Goal: Transaction & Acquisition: Purchase product/service

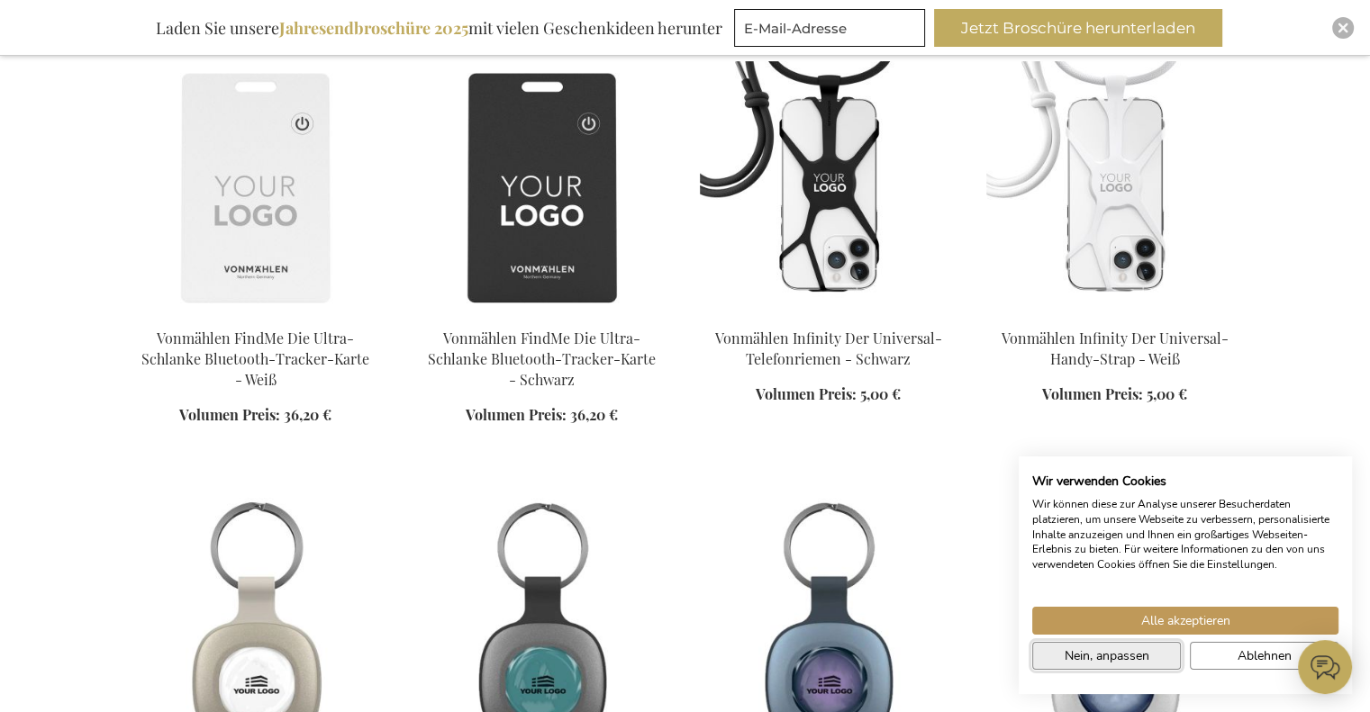
click at [1148, 657] on span "Nein, anpassen" at bounding box center [1107, 656] width 85 height 19
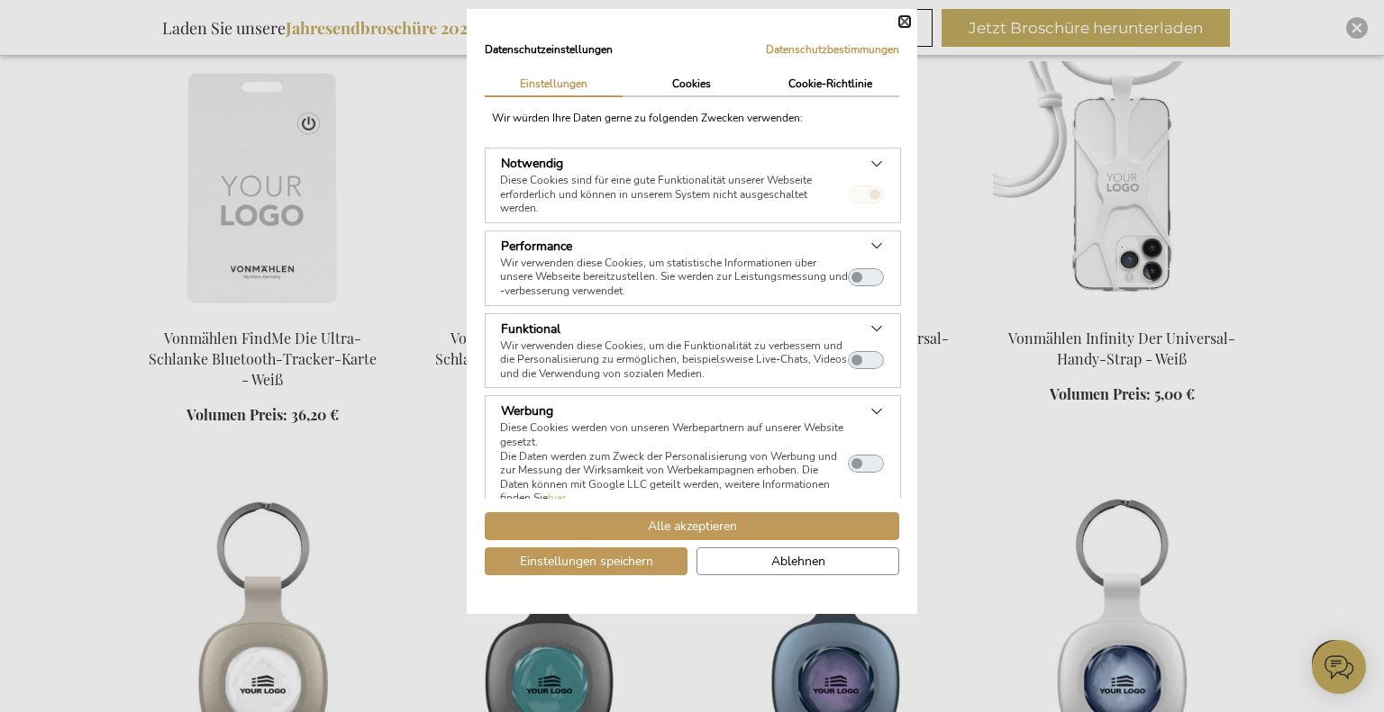
click at [901, 21] on button "Schließen" at bounding box center [904, 21] width 11 height 11
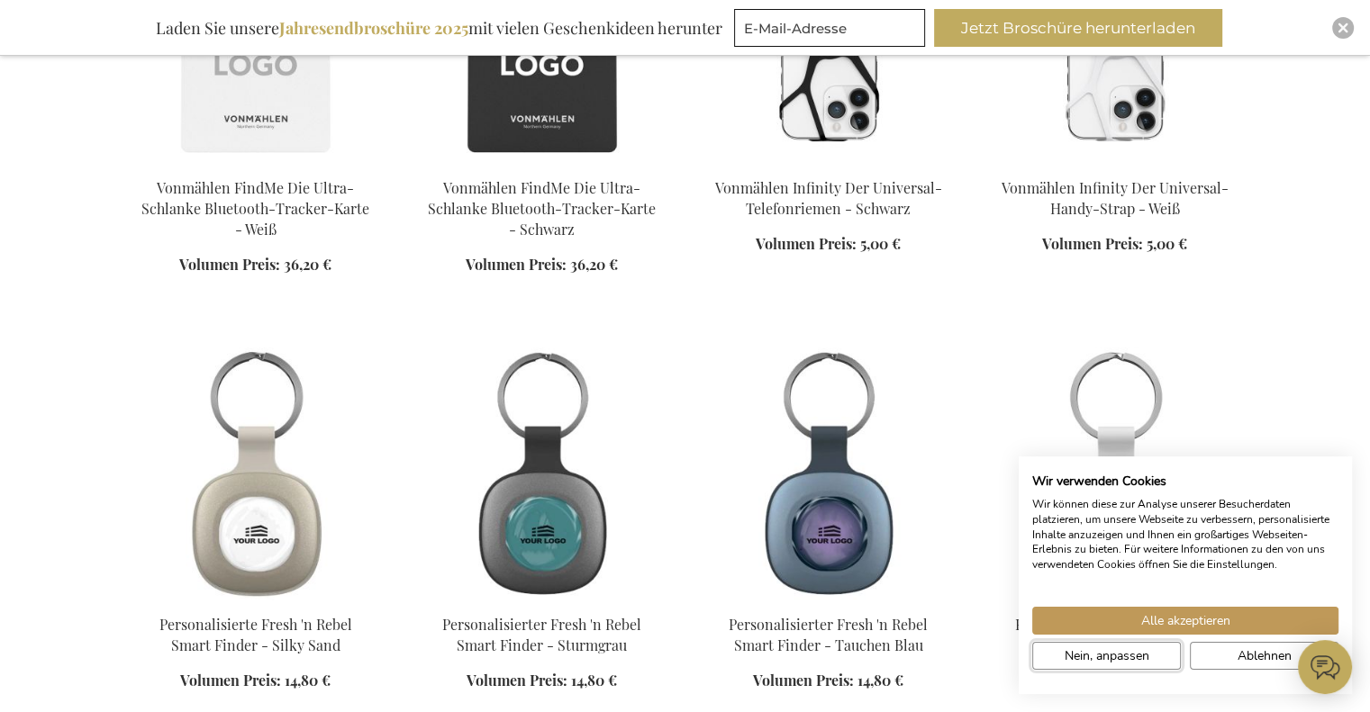
scroll to position [901, 0]
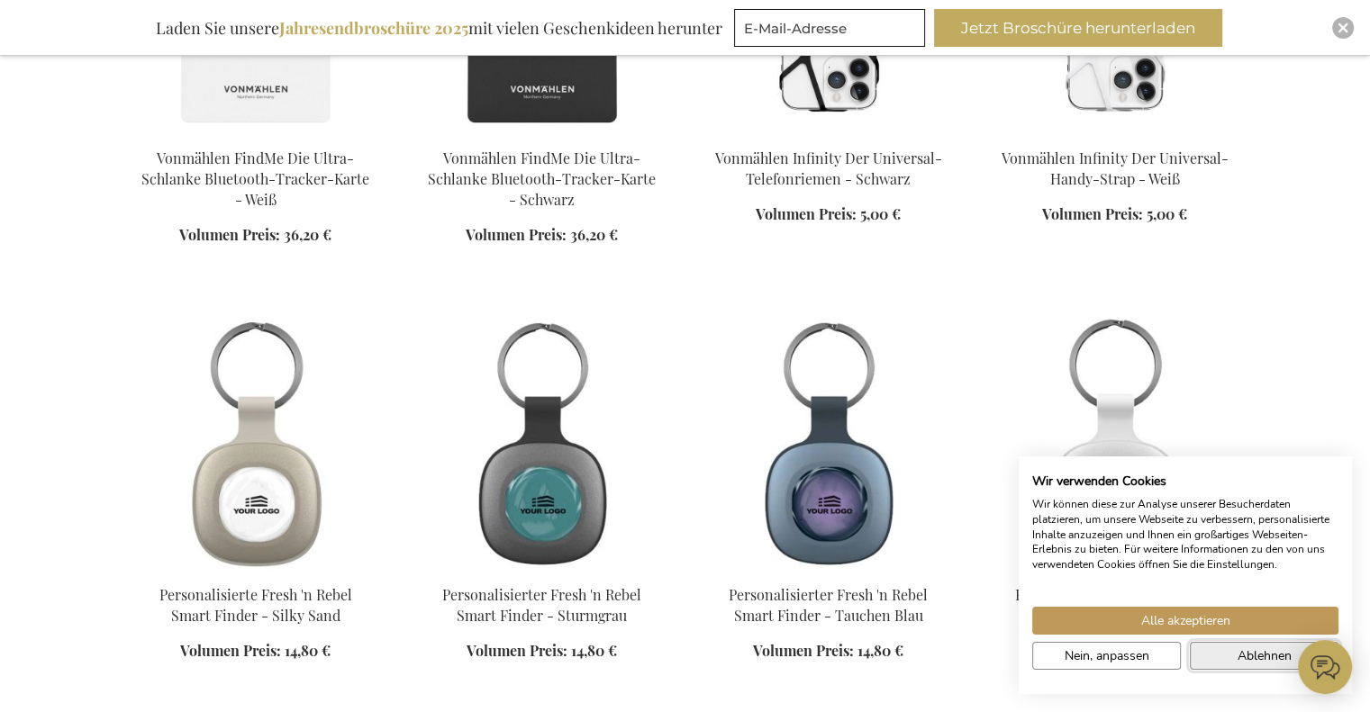
click at [1233, 658] on button "Ablehnen" at bounding box center [1264, 656] width 149 height 28
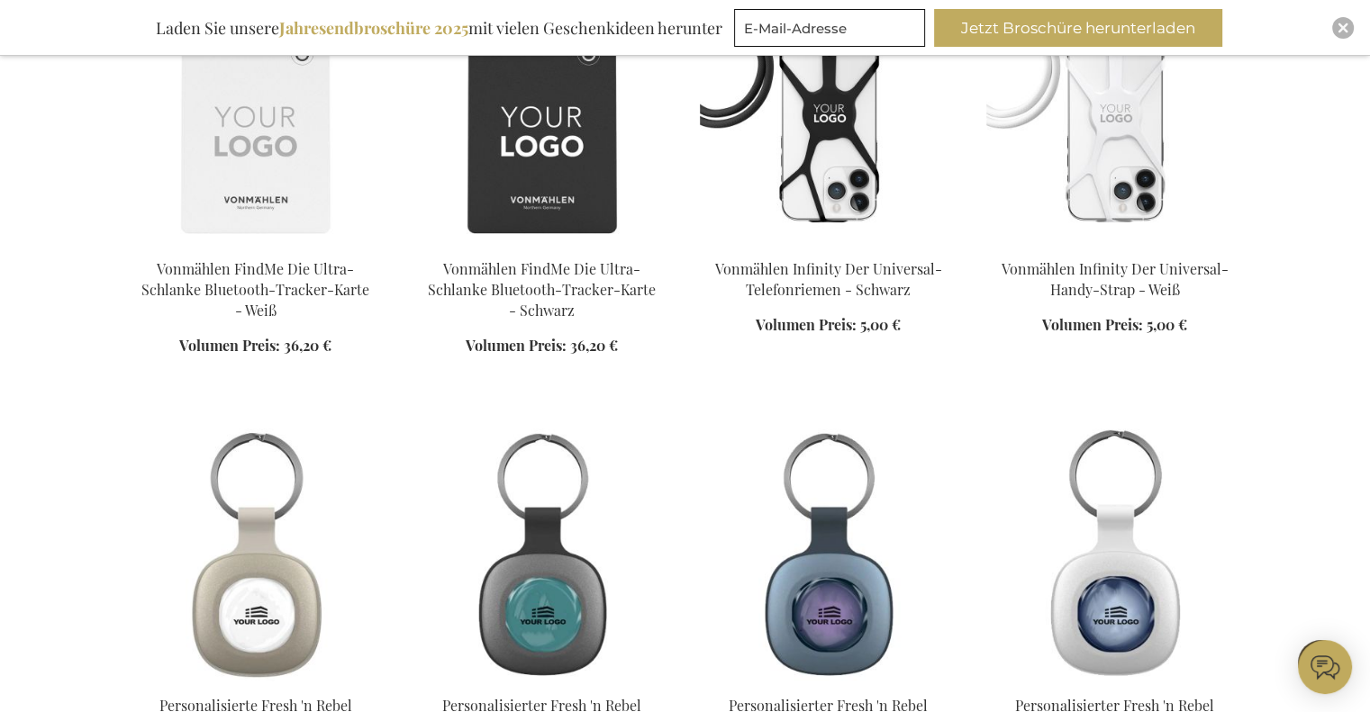
scroll to position [631, 0]
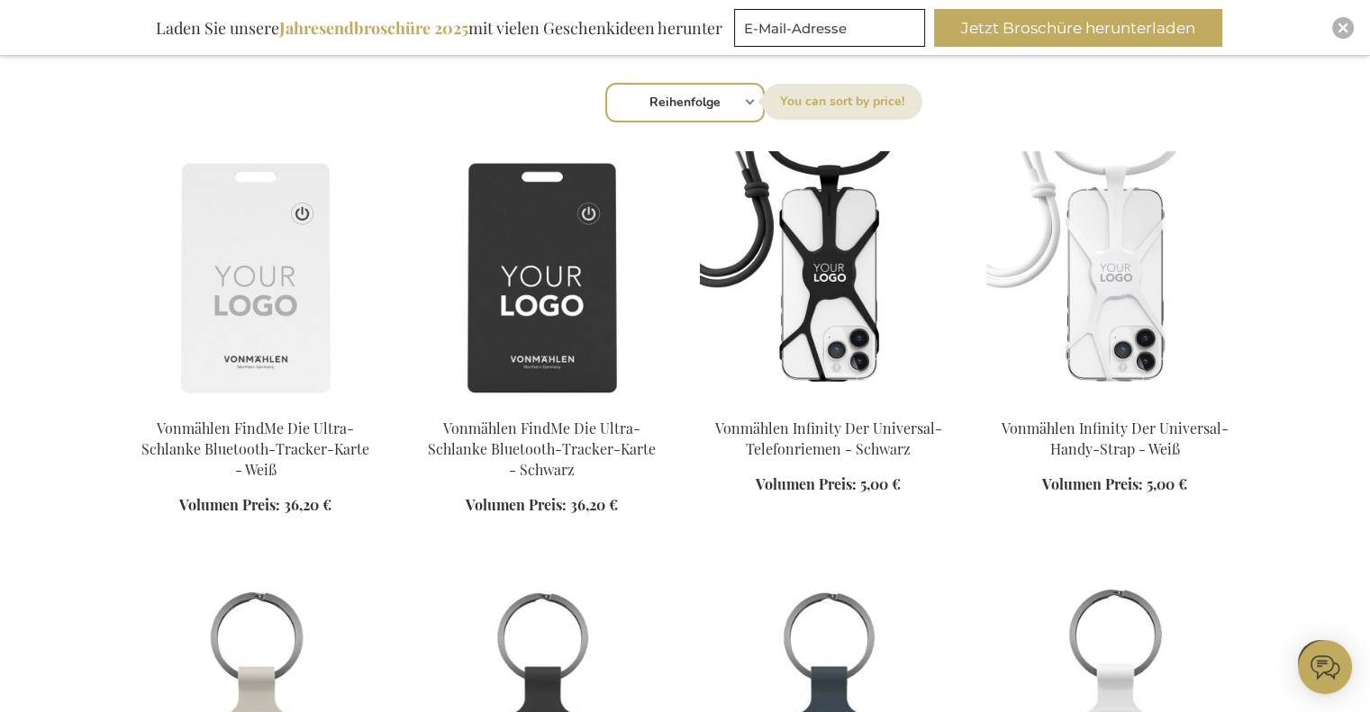
click at [843, 327] on img at bounding box center [829, 277] width 258 height 252
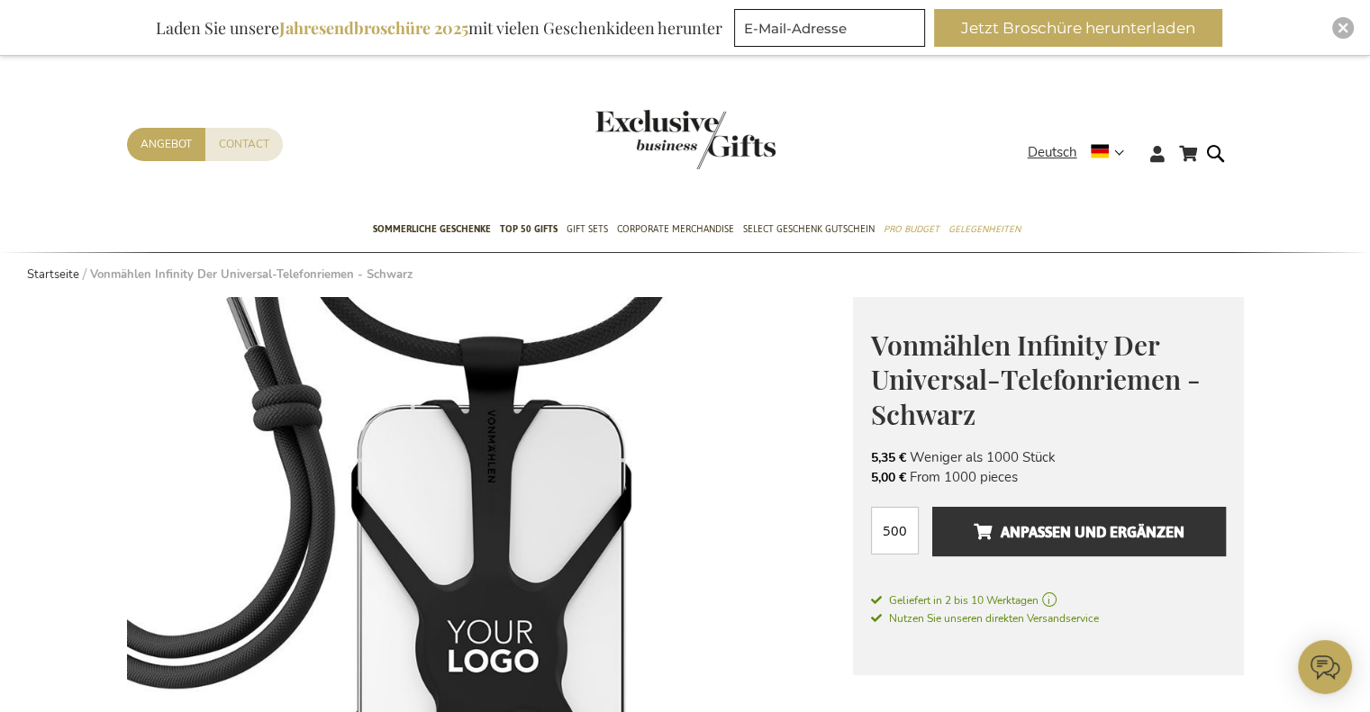
scroll to position [270, 0]
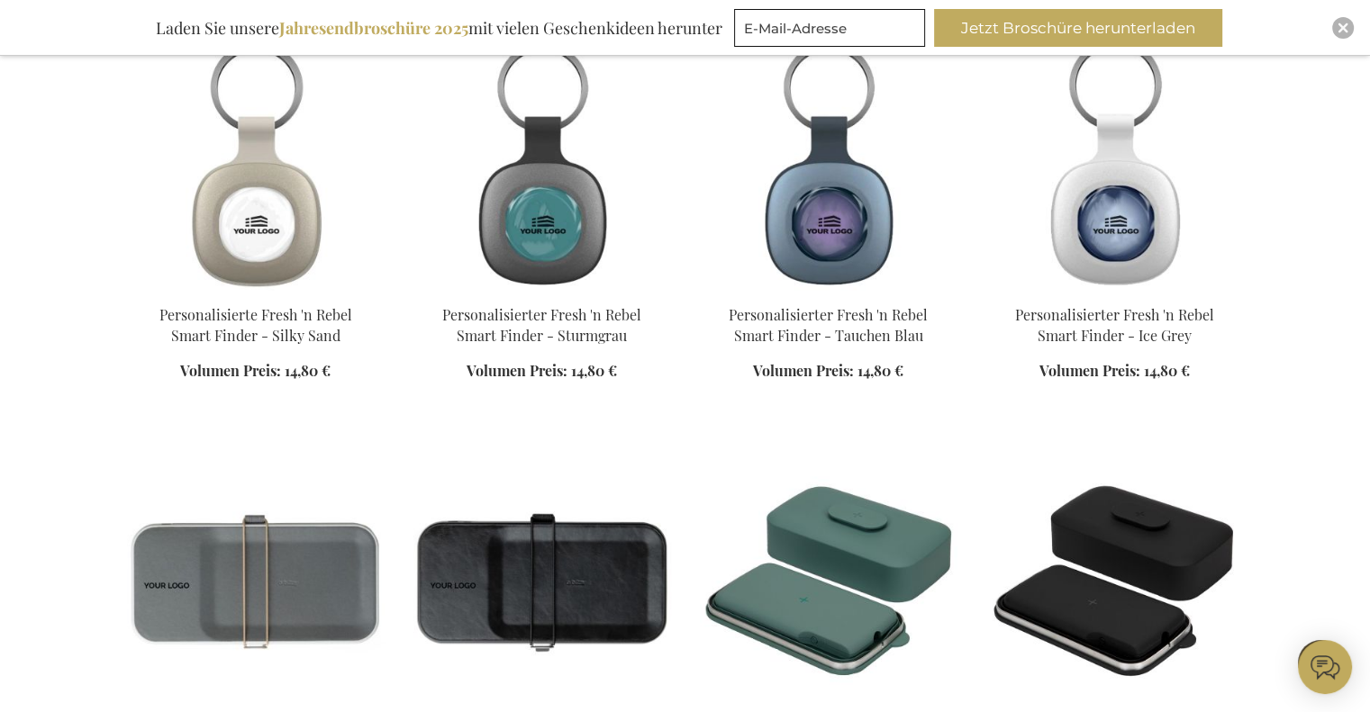
scroll to position [1140, 0]
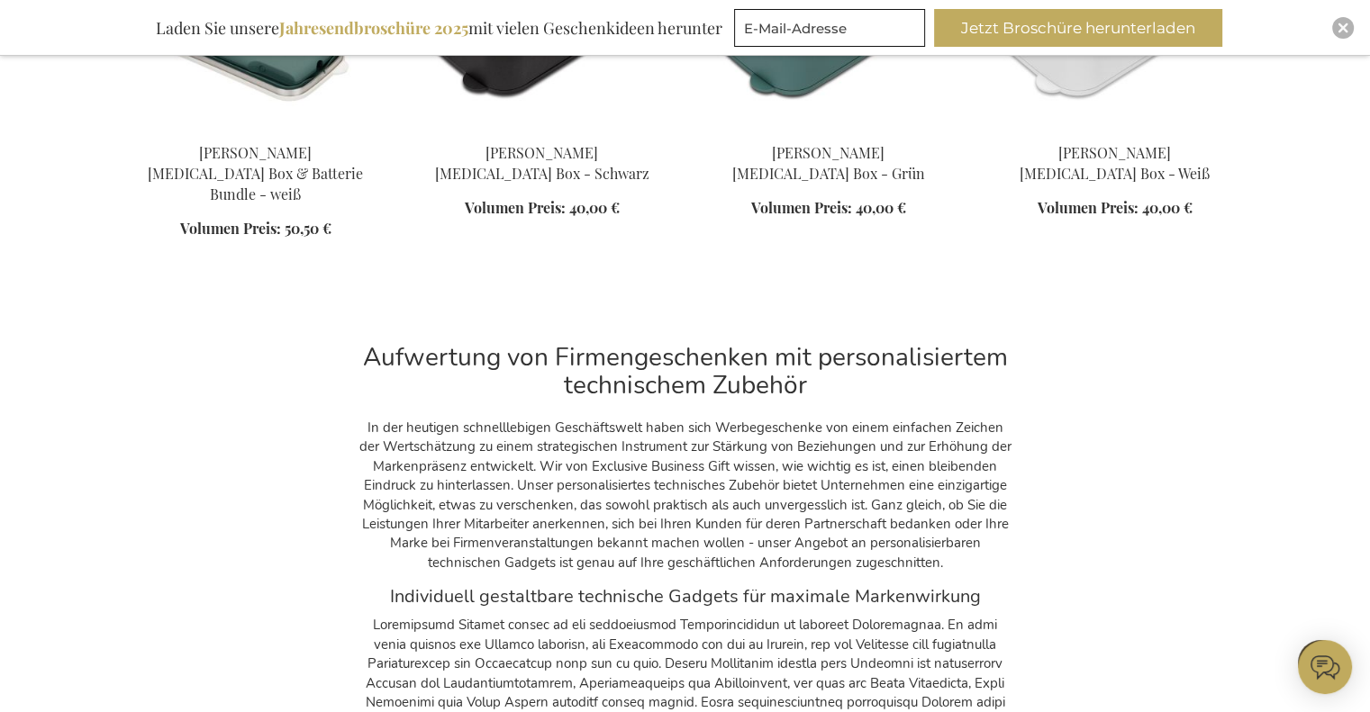
scroll to position [2221, 0]
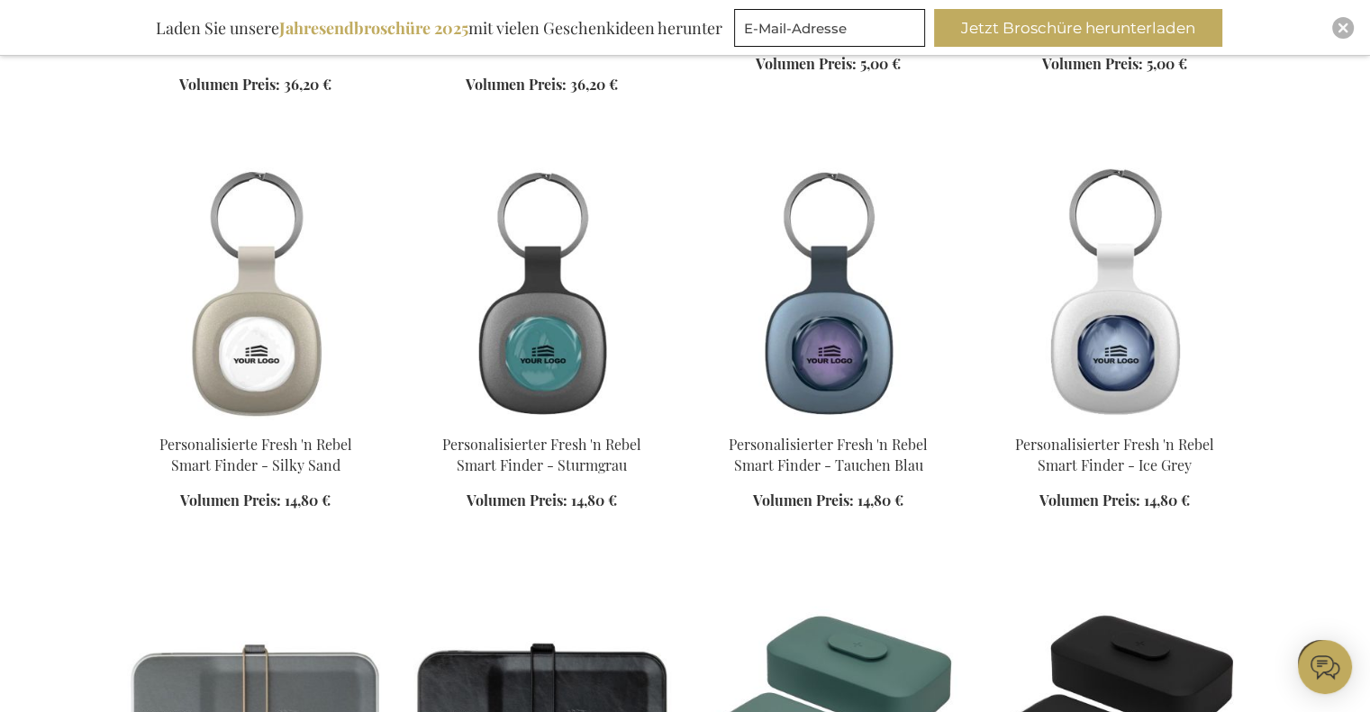
scroll to position [1050, 0]
